Goal: Task Accomplishment & Management: Complete application form

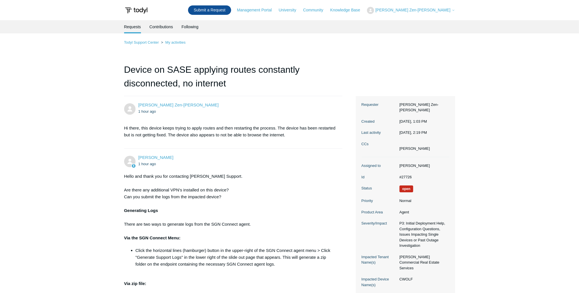
click at [231, 12] on link "Submit a Request" at bounding box center [209, 9] width 43 height 9
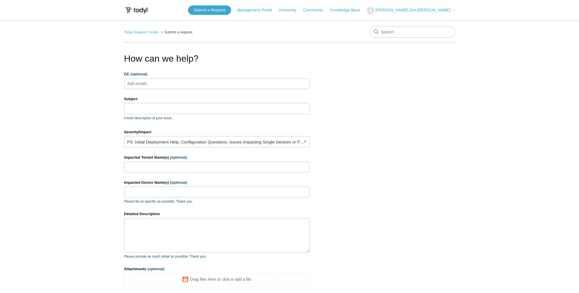
click at [146, 83] on input "CC (optional)" at bounding box center [142, 83] width 34 height 9
type input "[PERSON_NAME][EMAIL_ADDRESS][DOMAIN_NAME]"
click at [155, 110] on input "Subject" at bounding box center [217, 108] width 186 height 11
paste input "High-Malware Prevention Event 0072851404189980"
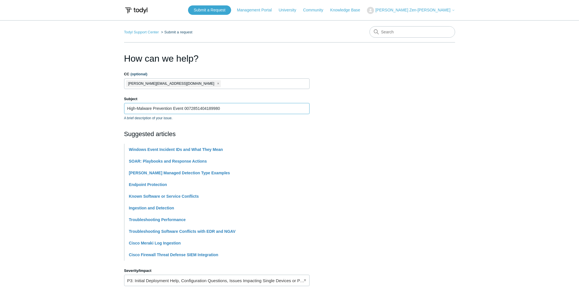
type input "High-Malware Prevention Event 0072851404189980"
click at [67, 124] on main "Todyl Support Center Submit a request How can we help? CC (optional) kevin@kdit…" at bounding box center [289, 236] width 579 height 433
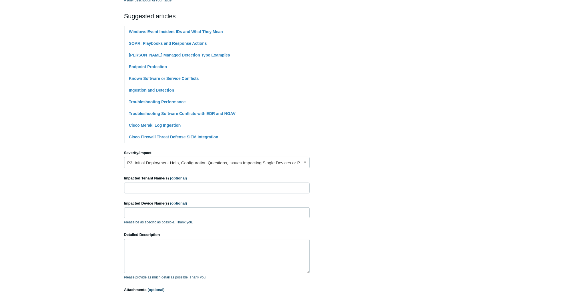
scroll to position [160, 0]
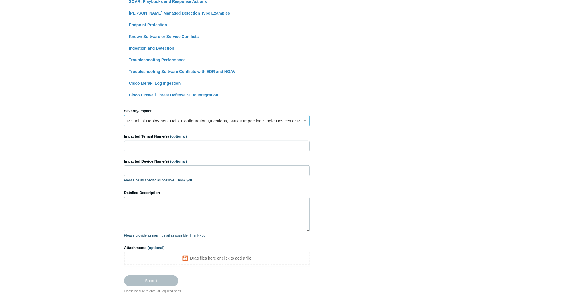
click at [157, 122] on link "P3: Initial Deployment Help, Configuration Questions, Issues Impacting Single D…" at bounding box center [217, 120] width 186 height 11
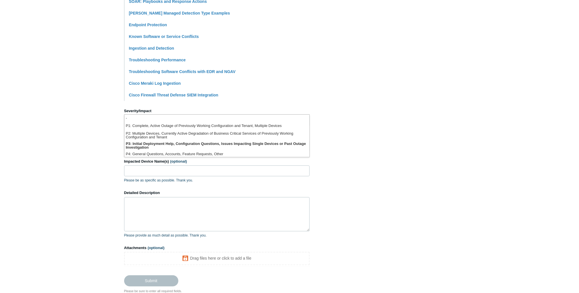
click at [51, 135] on main "Todyl Support Center Submit a request How can we help? CC (optional) kevin@kdit…" at bounding box center [289, 76] width 579 height 433
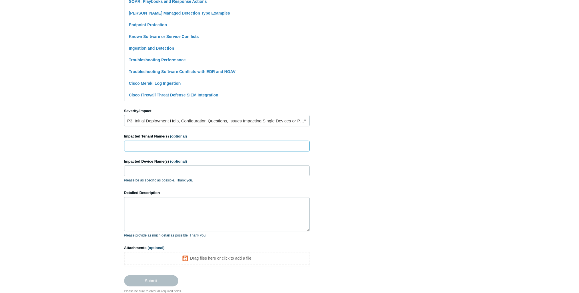
click at [191, 145] on input "Impacted Tenant Name(s) (optional)" at bounding box center [217, 146] width 186 height 11
type input "Lehr Auto"
click at [158, 168] on input "Impacted Device Name(s) (optional)" at bounding box center [217, 171] width 186 height 11
click at [145, 170] on input "Impacted Device Name(s) (optional)" at bounding box center [217, 171] width 186 height 11
paste input "240829-cassie"
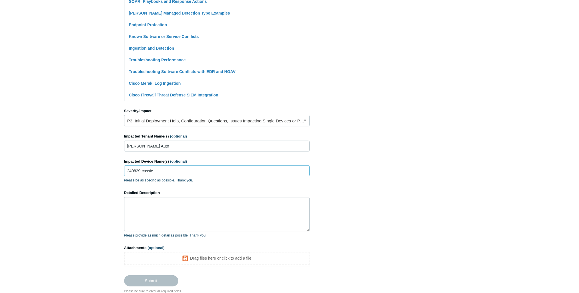
type input "240829-cassie"
click at [153, 202] on textarea "Detailed Description" at bounding box center [217, 214] width 186 height 34
type textarea "I"
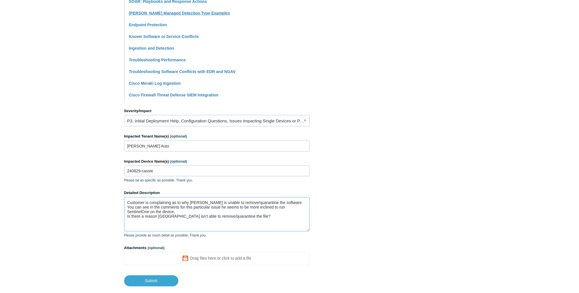
type textarea "Customer is complaining as to why Todyl is unable to remove/quarantine the soft…"
